Goal: Information Seeking & Learning: Find specific fact

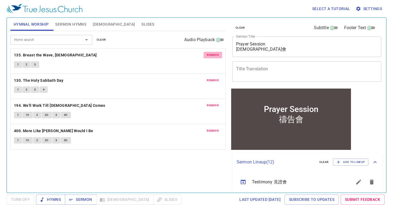
click at [214, 55] on span "remove" at bounding box center [213, 55] width 12 height 5
click at [214, 78] on span "remove" at bounding box center [213, 80] width 12 height 5
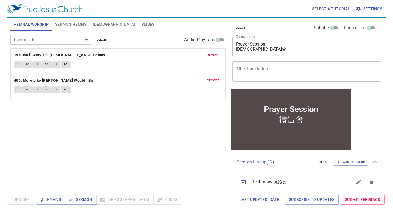
click at [214, 55] on span "remove" at bounding box center [213, 55] width 12 height 5
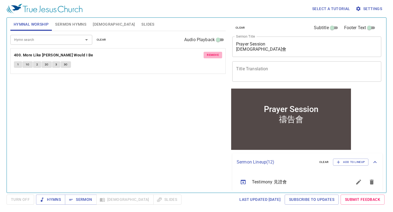
click at [214, 55] on span "remove" at bounding box center [213, 55] width 12 height 5
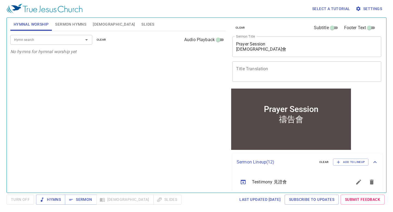
click at [72, 36] on div "Hymn search" at bounding box center [51, 40] width 82 height 10
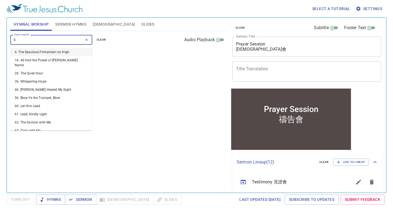
type input "65"
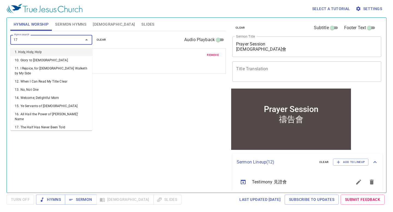
type input "177"
type input "133"
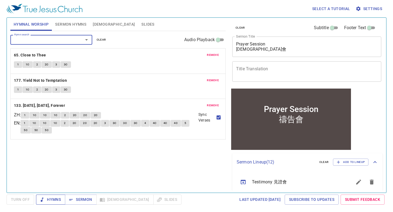
click at [56, 197] on span "Hymns" at bounding box center [50, 199] width 20 height 7
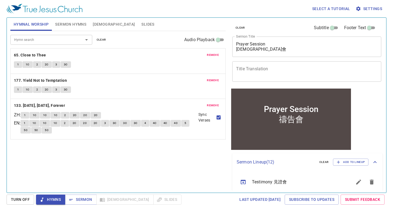
click at [141, 26] on span "Slides" at bounding box center [147, 24] width 13 height 7
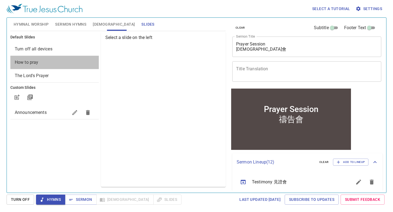
click at [75, 59] on span "How to pray" at bounding box center [55, 62] width 80 height 7
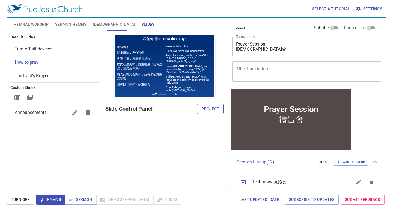
click at [209, 107] on span "Project" at bounding box center [210, 109] width 18 height 7
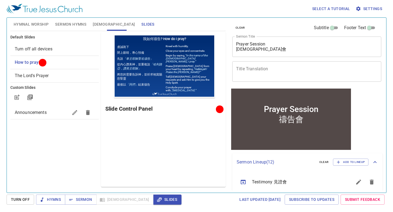
click at [39, 26] on span "Hymnal Worship" at bounding box center [31, 24] width 35 height 7
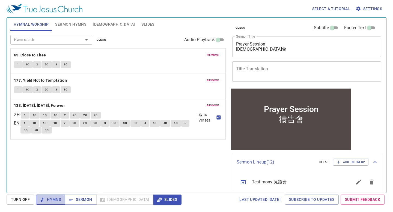
click at [43, 199] on icon "button" at bounding box center [41, 199] width 5 height 5
click at [100, 25] on span "[DEMOGRAPHIC_DATA]" at bounding box center [114, 24] width 42 height 7
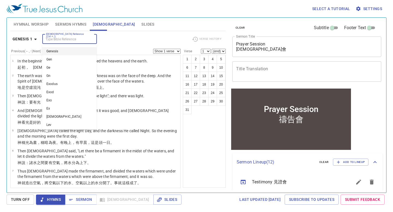
click at [77, 41] on input "[DEMOGRAPHIC_DATA] Reference (Ctrl + /)" at bounding box center [65, 39] width 42 height 6
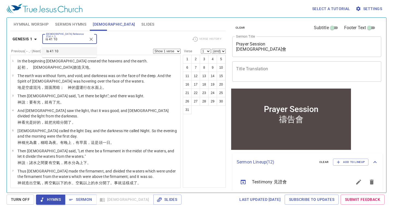
type input "is 41 10"
select select "10"
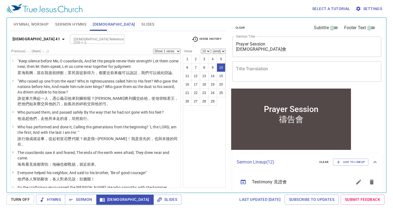
scroll to position [152, 0]
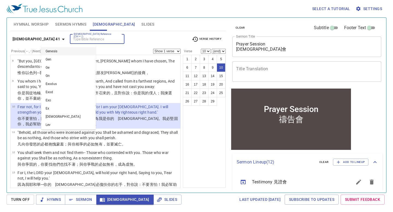
click at [72, 37] on input "[DEMOGRAPHIC_DATA] Reference (Ctrl + /)" at bounding box center [93, 39] width 42 height 6
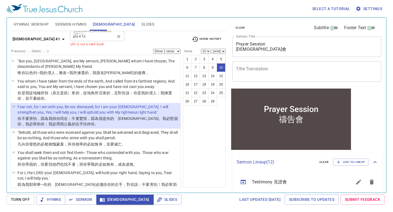
click at [70, 40] on div "phi 4 13 Bible Reference (Ctrl + /)" at bounding box center [97, 37] width 55 height 10
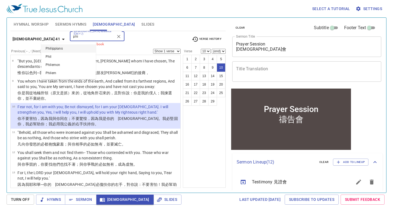
click at [60, 46] on li "Philippians" at bounding box center [68, 48] width 55 height 8
type input "phi"
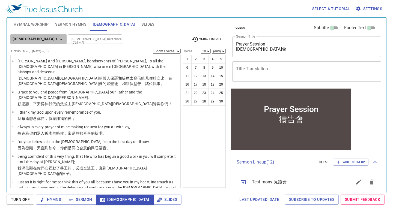
click at [40, 42] on span "Philippians 1" at bounding box center [39, 39] width 52 height 7
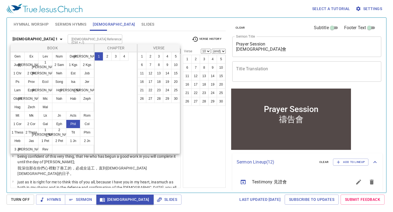
click at [56, 198] on div at bounding box center [196, 106] width 393 height 212
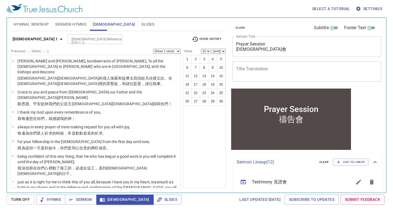
click at [56, 198] on div "Book Gen Ex Lev Num Deut Josh Judg Ruth 1 Sam 2 Sam 1 Kgs 2 Kgs 1 Chr 2 Chr Ezr…" at bounding box center [196, 106] width 393 height 212
click at [56, 198] on span "Hymns" at bounding box center [50, 199] width 20 height 7
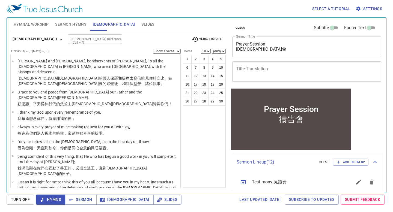
click at [38, 21] on span "Hymnal Worship" at bounding box center [31, 24] width 35 height 7
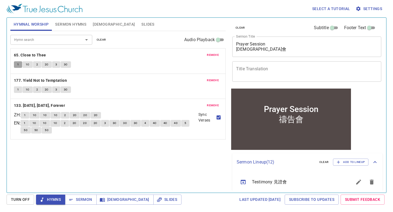
click at [16, 65] on button "1" at bounding box center [18, 64] width 8 height 7
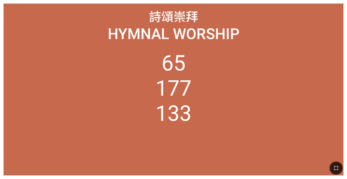
click at [335, 165] on icon "button" at bounding box center [336, 168] width 7 height 7
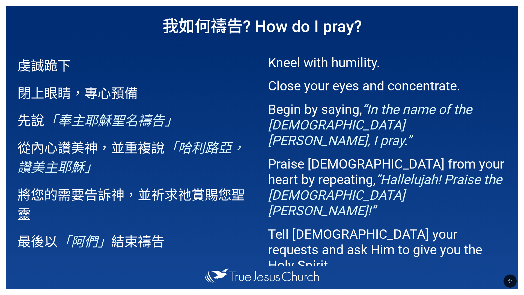
click at [393, 177] on span "Kneel with humility. Close your eyes and concentrate. Begin by saying, “In the …" at bounding box center [387, 183] width 239 height 273
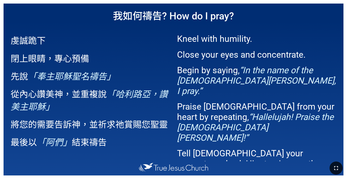
click at [335, 165] on icon "button" at bounding box center [336, 168] width 7 height 7
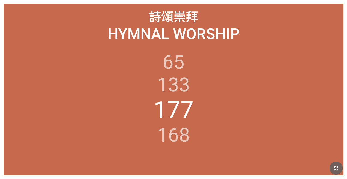
click at [333, 166] on icon "button" at bounding box center [336, 168] width 7 height 7
